Goal: Find specific page/section: Find specific page/section

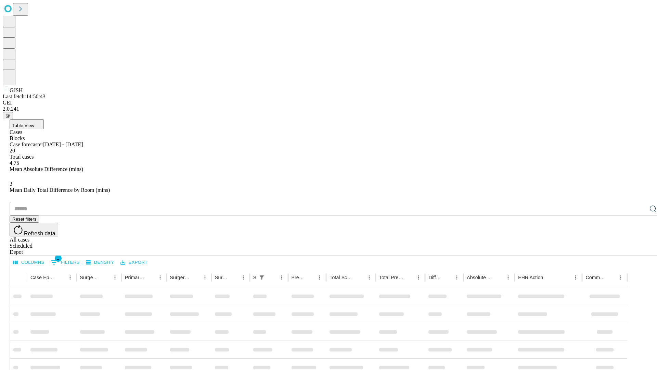
click at [639, 249] on div "Depot" at bounding box center [336, 252] width 652 height 6
